Goal: Information Seeking & Learning: Learn about a topic

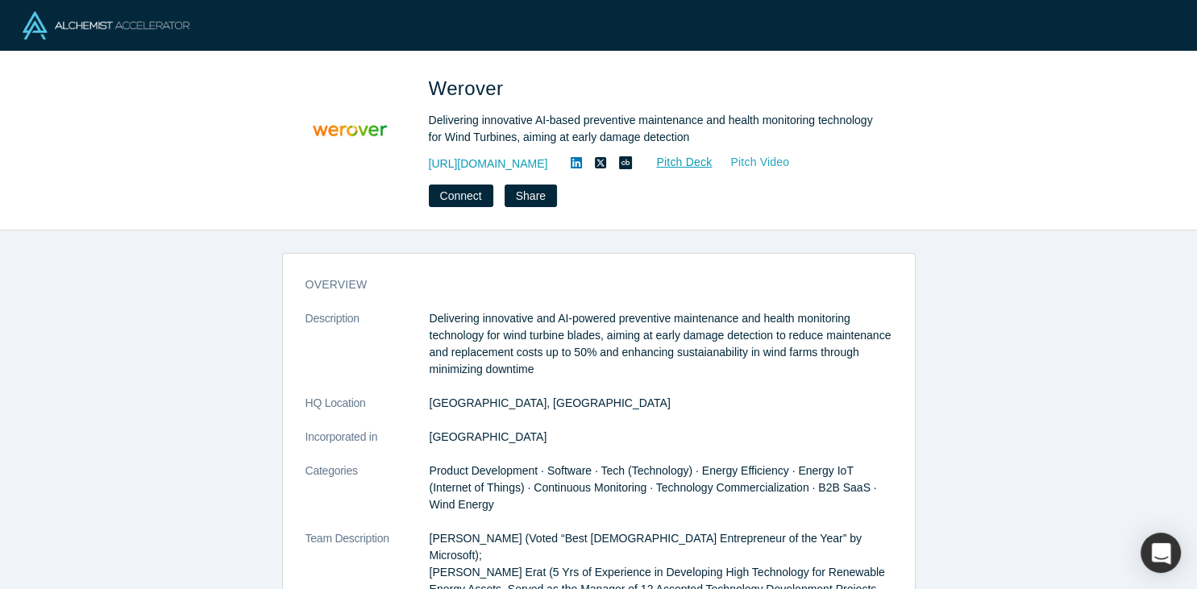
click at [744, 161] on link "Pitch Video" at bounding box center [751, 162] width 77 height 19
